Goal: Navigation & Orientation: Find specific page/section

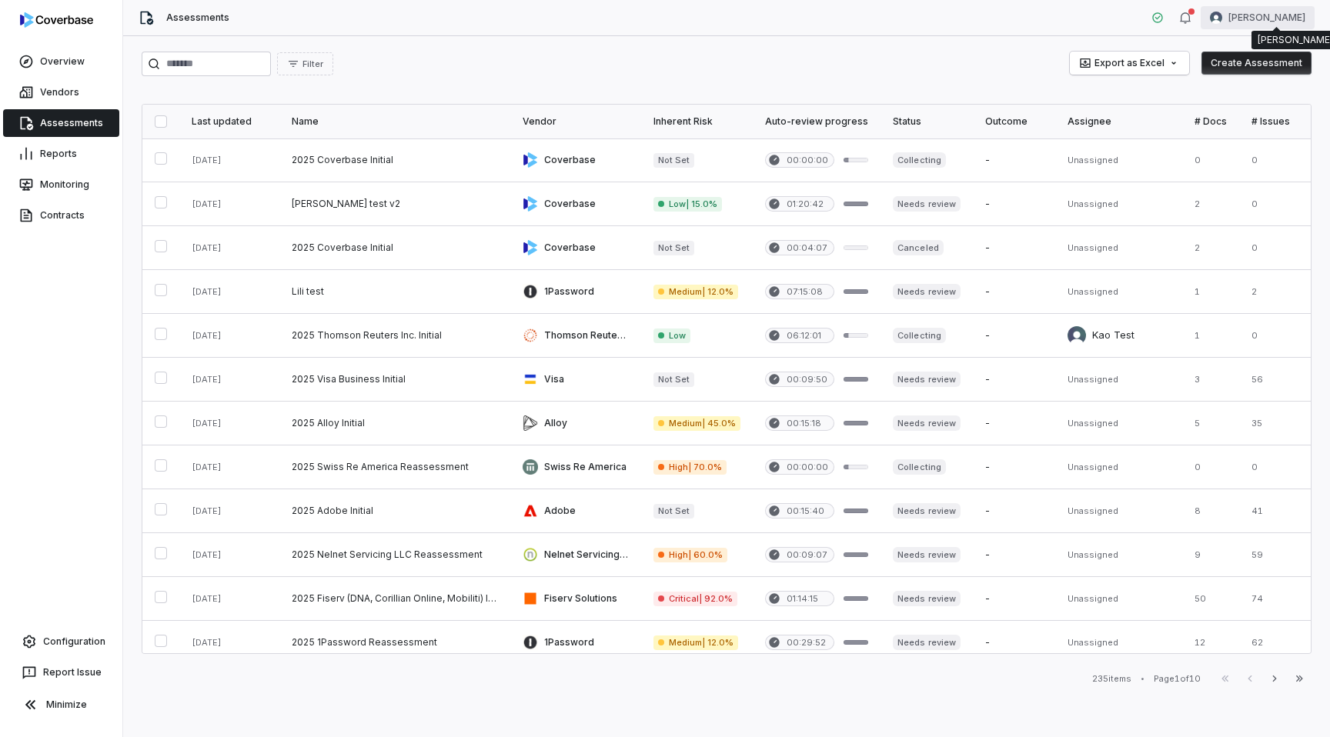
click at [1274, 15] on html "Overview Vendors Assessments Reports Monitoring Contracts Configuration Report …" at bounding box center [665, 368] width 1330 height 737
click at [1233, 142] on div "Log out" at bounding box center [1249, 141] width 118 height 25
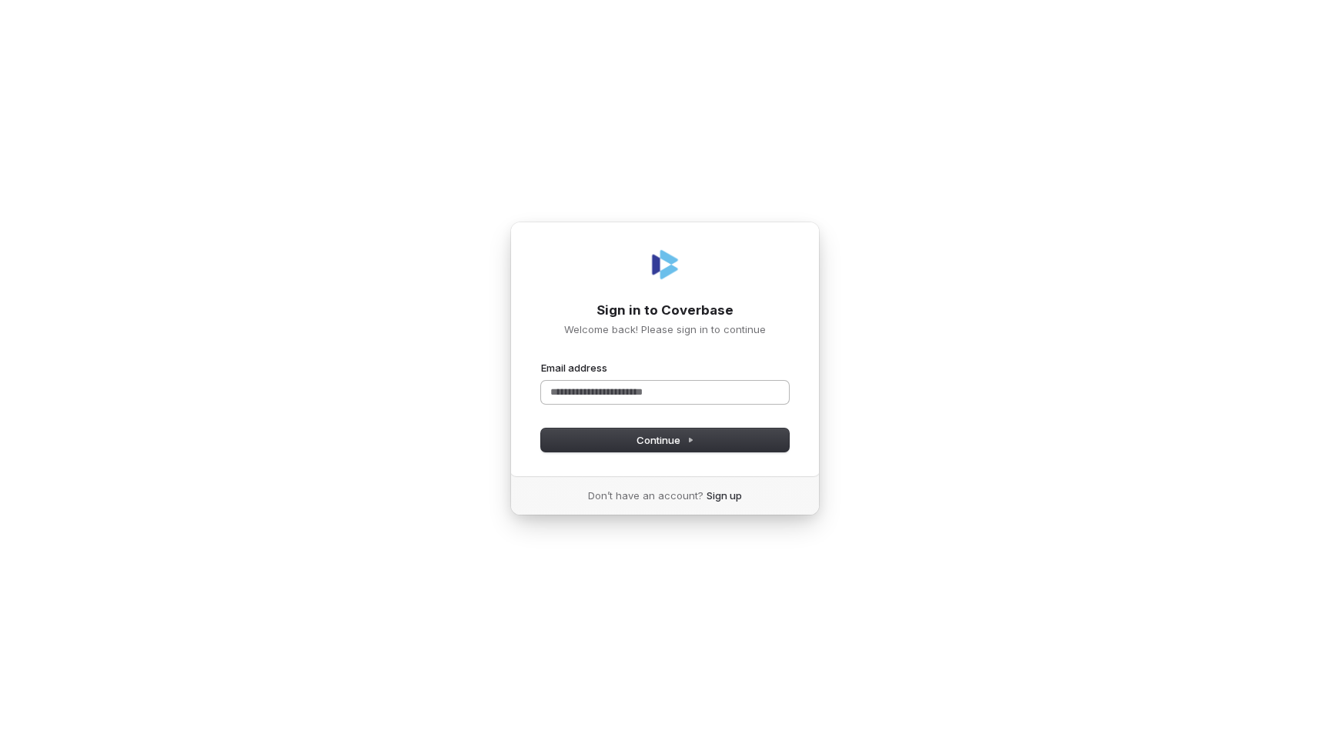
click at [627, 392] on input "Email address" at bounding box center [665, 392] width 248 height 23
click at [0, 736] on com-1password-button at bounding box center [0, 737] width 0 height 0
type input "**********"
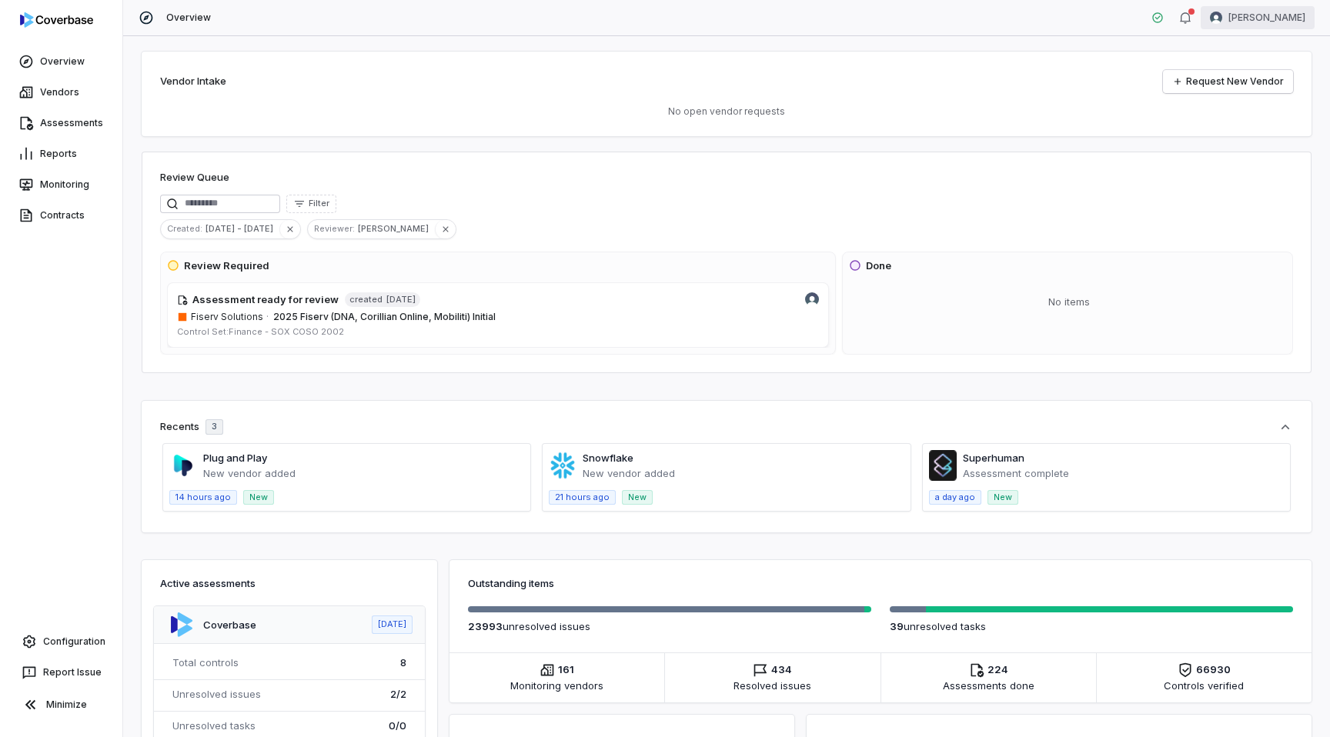
click at [1253, 25] on html "Overview Vendors Assessments Reports Monitoring Contracts Configuration Report …" at bounding box center [665, 368] width 1330 height 737
click at [1238, 125] on div "Account Organization Help & Feedback Log out 317ce4c" at bounding box center [1249, 110] width 130 height 149
click at [1225, 144] on div "Log out" at bounding box center [1249, 141] width 118 height 25
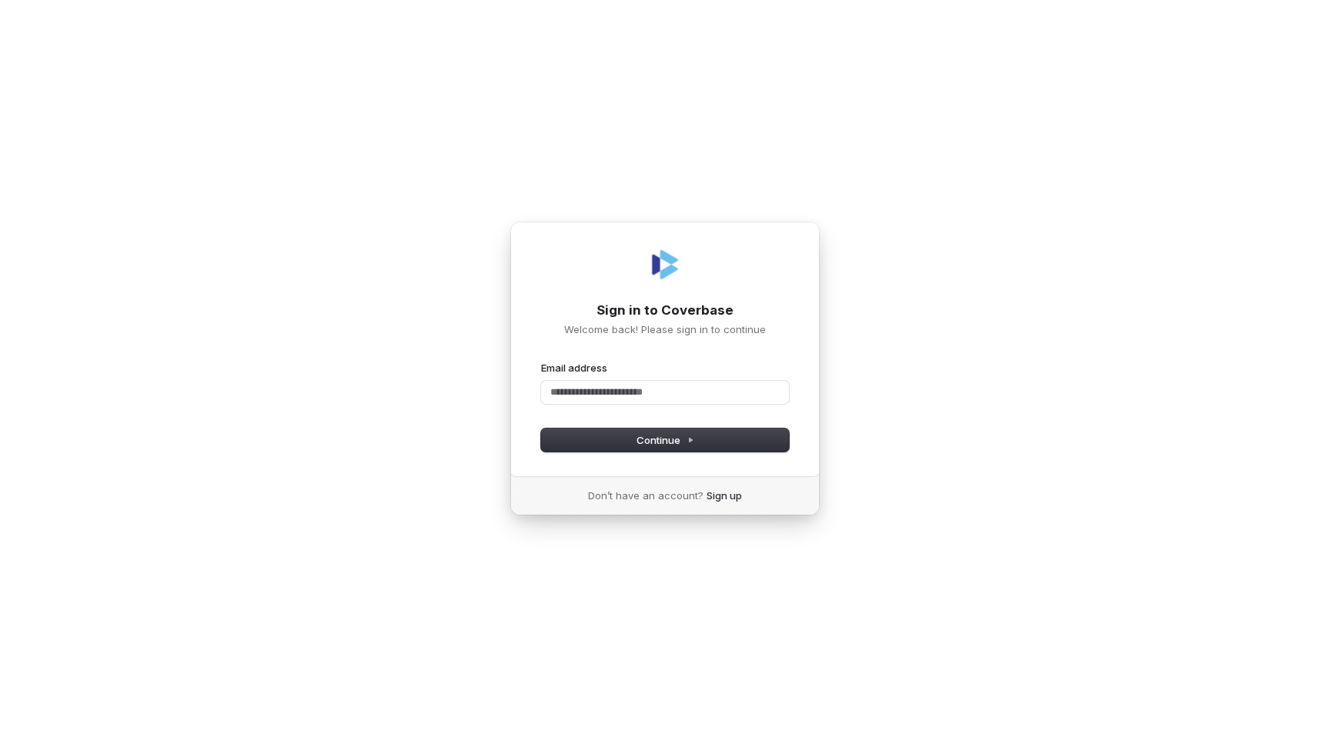
type input "*"
type input "**********"
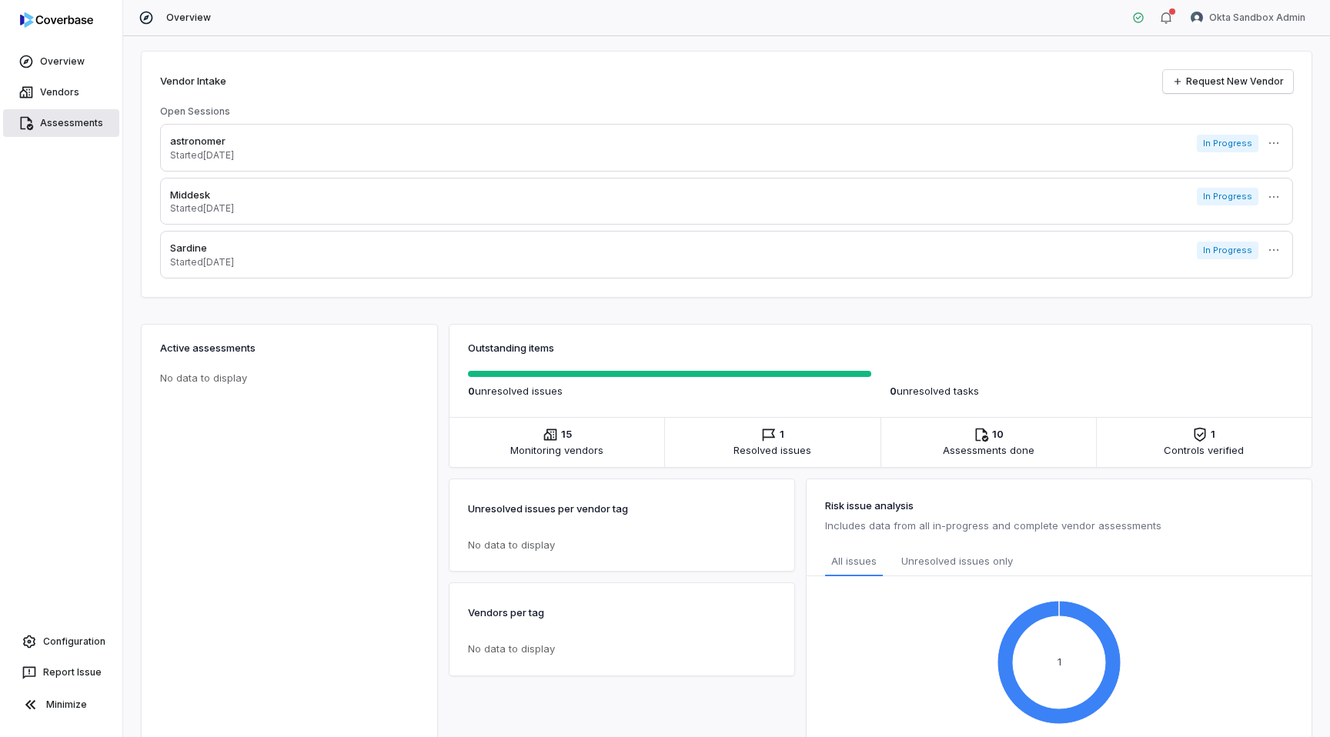
click at [67, 117] on link "Assessments" at bounding box center [61, 123] width 116 height 28
